Goal: Information Seeking & Learning: Understand process/instructions

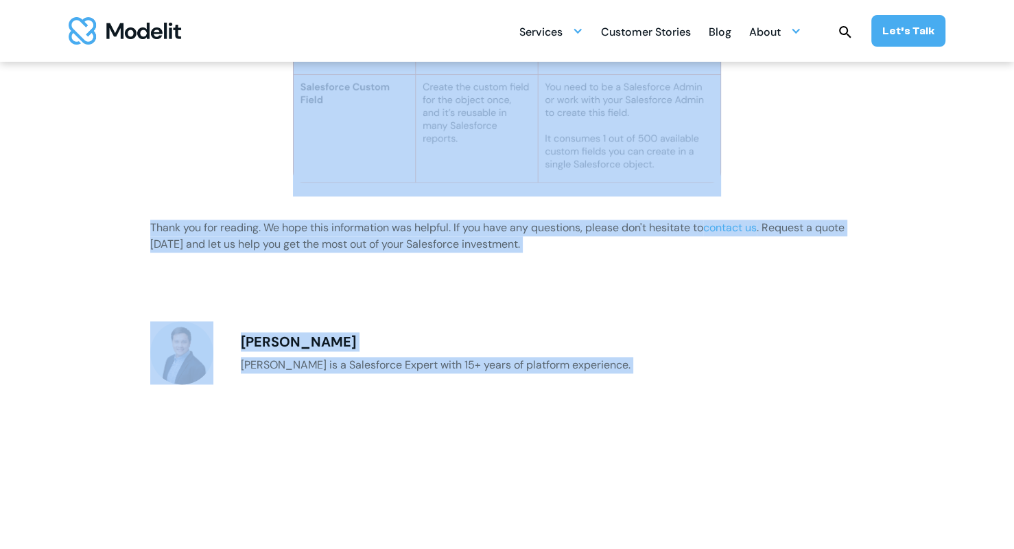
scroll to position [1676, 0]
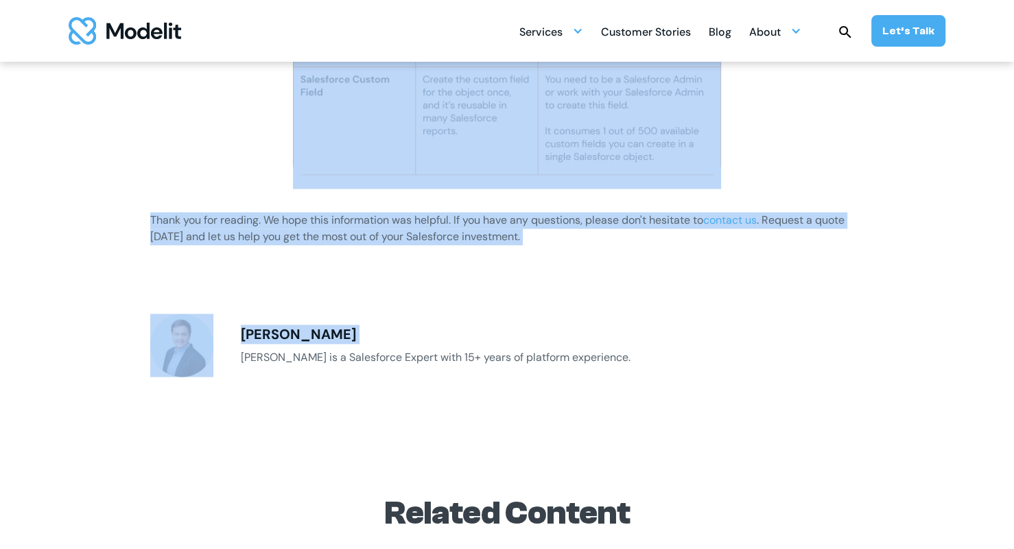
drag, startPoint x: 148, startPoint y: 211, endPoint x: 549, endPoint y: 326, distance: 416.9
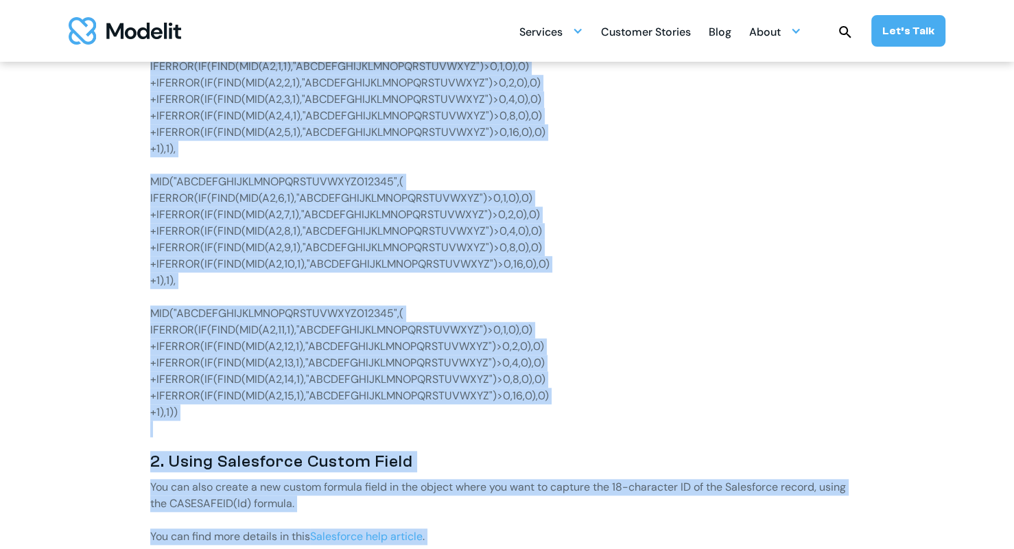
scroll to position [1005, 0]
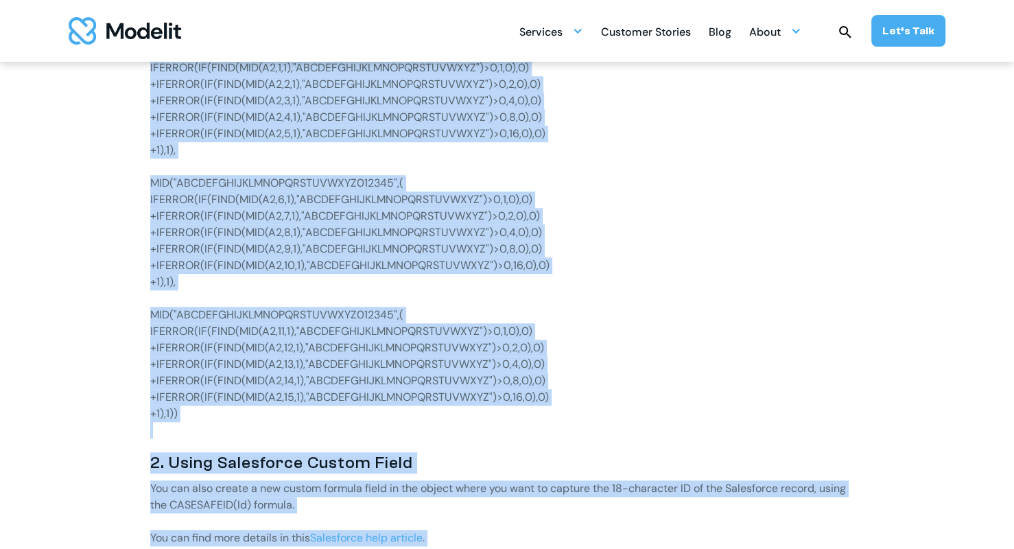
click at [709, 332] on p "IFERROR(IF(FIND(MID(A2,11,1),"ABCDEFGHIJKLMNOPQRSTUVWXYZ")>0,1,0),0)" at bounding box center [507, 331] width 714 height 16
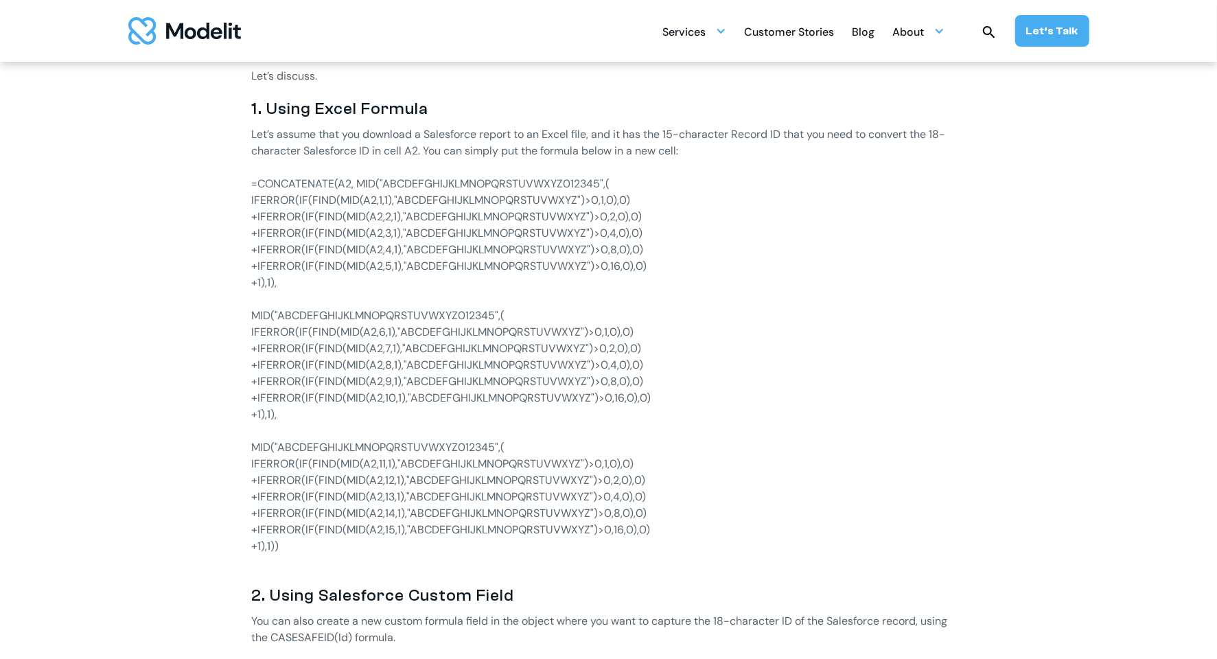
scroll to position [879, 0]
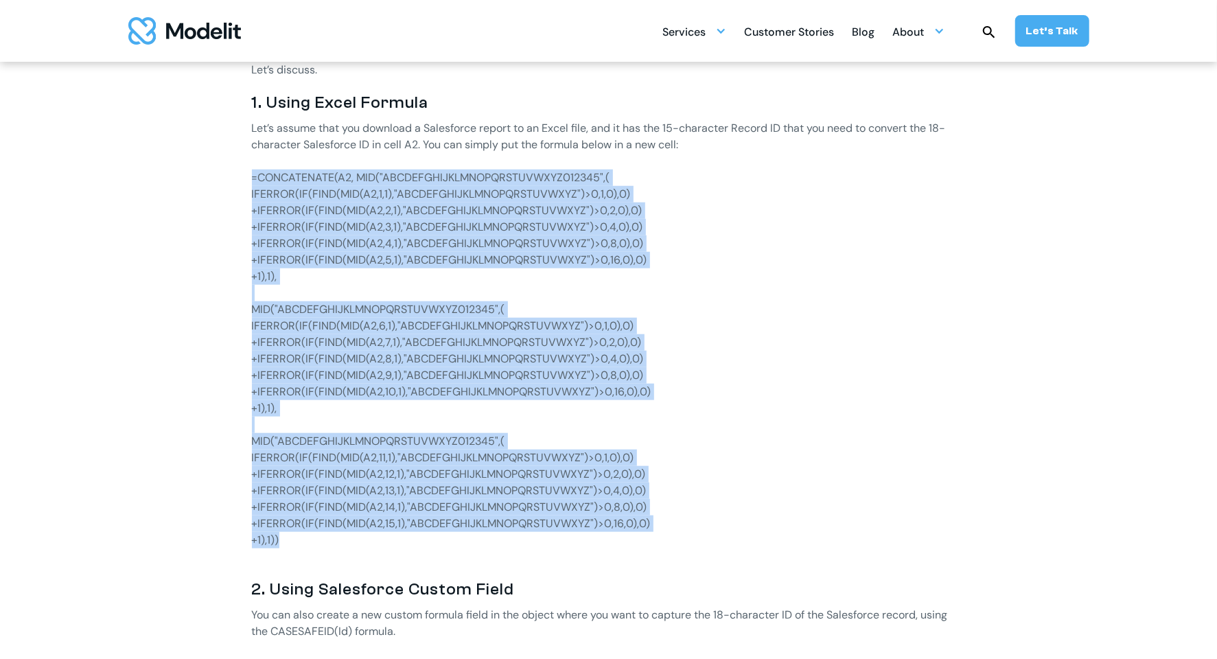
drag, startPoint x: 250, startPoint y: 174, endPoint x: 400, endPoint y: 537, distance: 393.0
click at [400, 537] on div "If you are new to Salesforce, you will soon discover that there are two types o…" at bounding box center [608, 579] width 851 height 1330
copy div "=LOREMIPSUMD(S3, AME("CONSECTETURADIPISCINGELITS368934",( DOEIUSM(TE(INCI(UTL(E…"
click at [332, 441] on p "MID("ABCDEFGHIJKLMNOPQRSTUVWXYZ012345",(" at bounding box center [609, 441] width 714 height 16
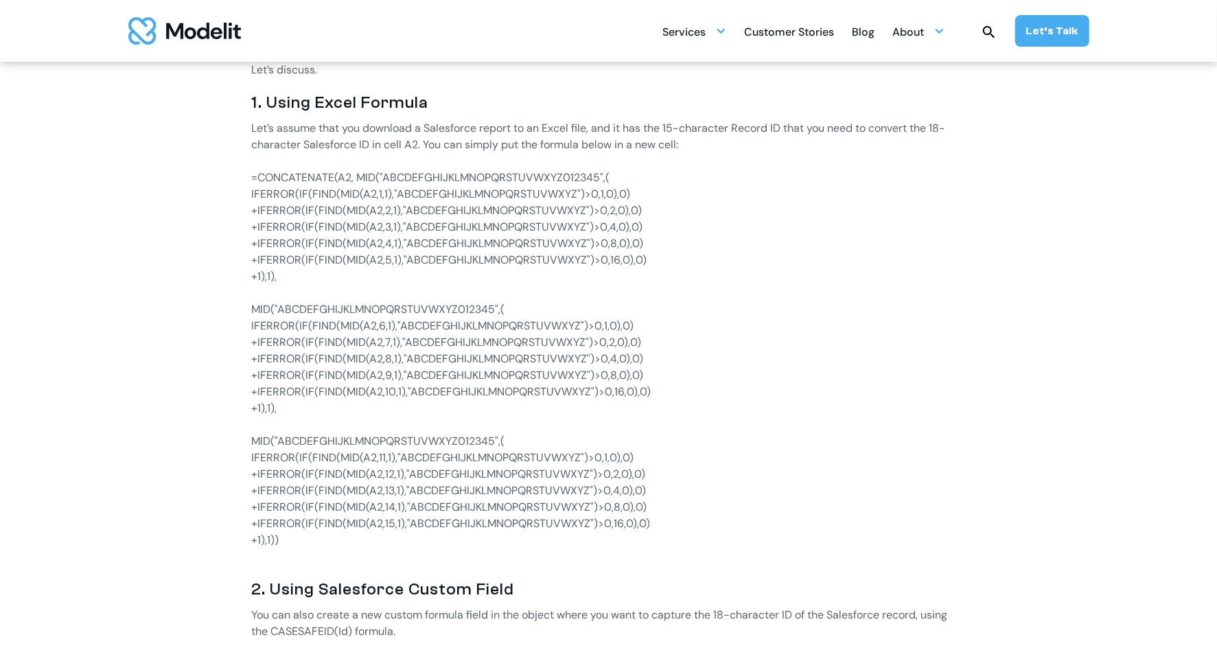
click at [279, 441] on p "MID("ABCDEFGHIJKLMNOPQRSTUVWXYZ012345",(" at bounding box center [609, 441] width 714 height 16
